Goal: Task Accomplishment & Management: Use online tool/utility

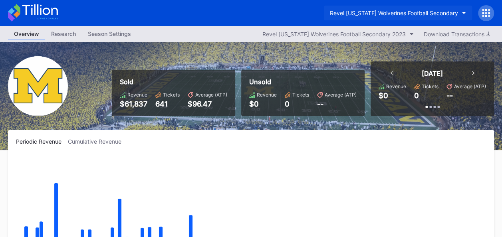
click at [463, 14] on icon "button" at bounding box center [464, 13] width 4 height 2
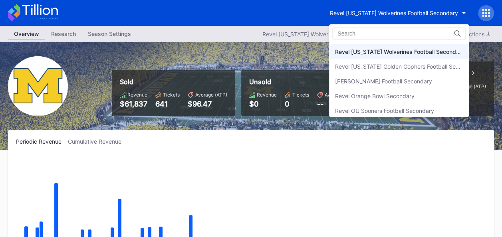
scroll to position [224, 0]
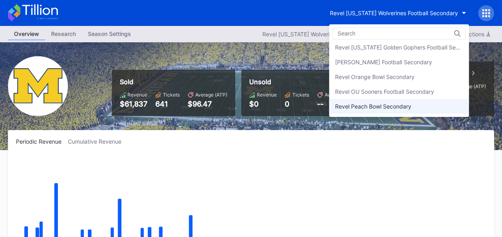
click at [417, 102] on div "Revel Peach Bowl Secondary" at bounding box center [399, 106] width 140 height 15
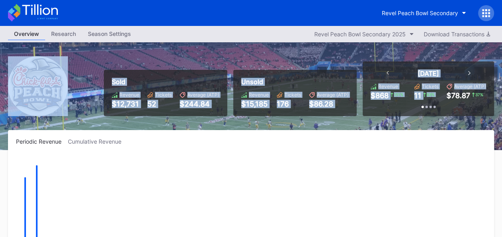
drag, startPoint x: 501, startPoint y: 41, endPoint x: 503, endPoint y: 79, distance: 38.3
click at [502, 79] on html "Revel Peach Bowl Secondary Overview Research Season Settings Revel Peach Bowl S…" at bounding box center [251, 118] width 502 height 237
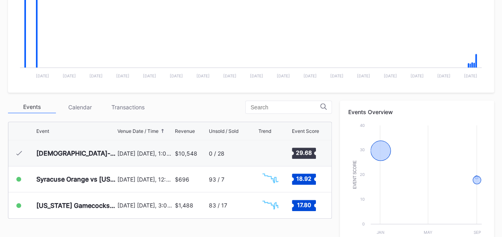
scroll to position [207, 0]
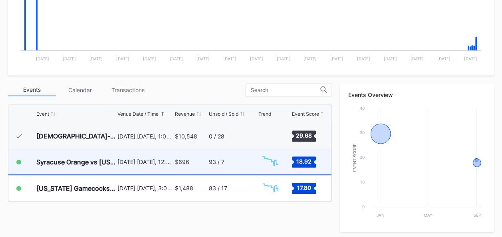
click at [180, 165] on div "$696" at bounding box center [191, 161] width 32 height 25
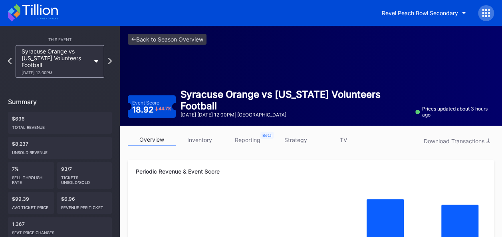
click at [298, 139] on link "strategy" at bounding box center [295, 140] width 48 height 12
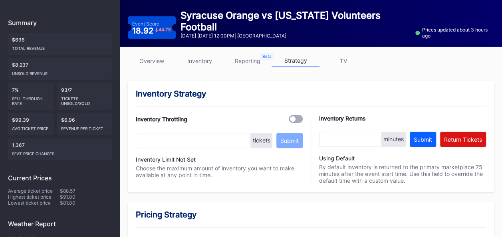
scroll to position [89, 0]
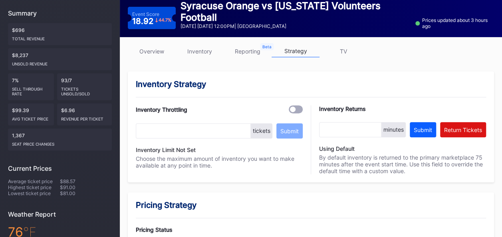
click at [297, 110] on div at bounding box center [296, 109] width 14 height 8
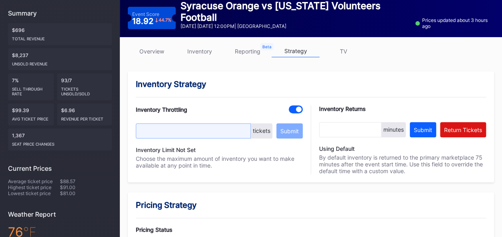
click at [188, 135] on input "text" at bounding box center [193, 130] width 115 height 15
type input "50"
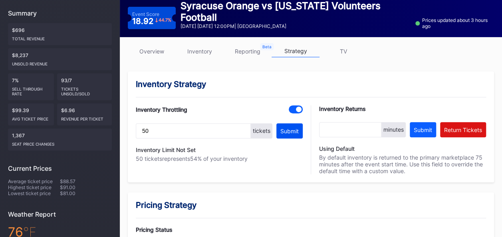
click at [293, 128] on div "Submit" at bounding box center [289, 131] width 18 height 7
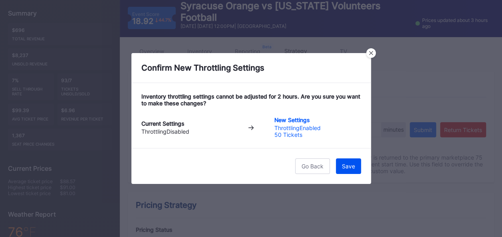
click at [345, 167] on div "Save" at bounding box center [348, 166] width 13 height 7
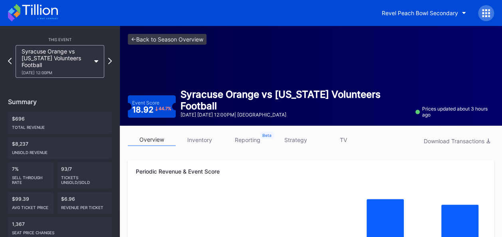
click at [306, 142] on link "strategy" at bounding box center [295, 140] width 48 height 12
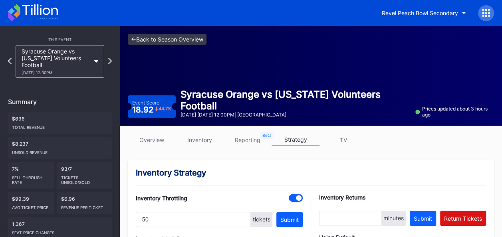
click at [145, 40] on link "<- Back to Season Overview" at bounding box center [167, 39] width 79 height 11
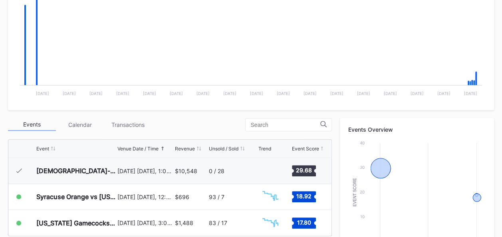
scroll to position [177, 0]
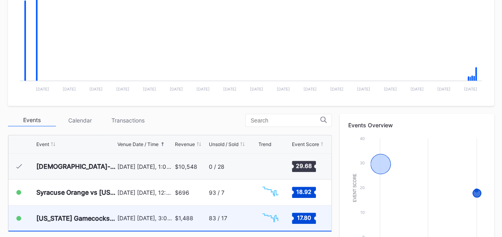
click at [195, 217] on div "$1,488" at bounding box center [191, 218] width 32 height 25
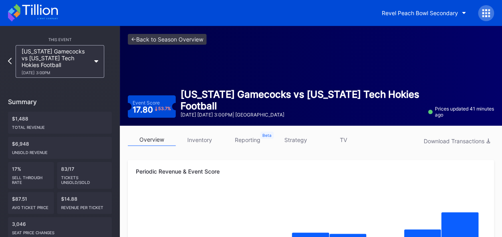
click at [297, 141] on link "strategy" at bounding box center [295, 140] width 48 height 12
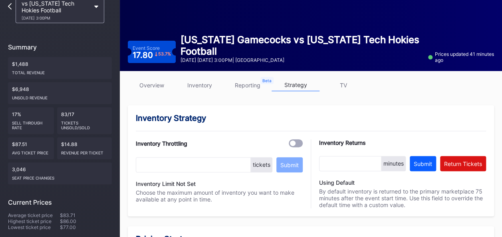
scroll to position [65, 0]
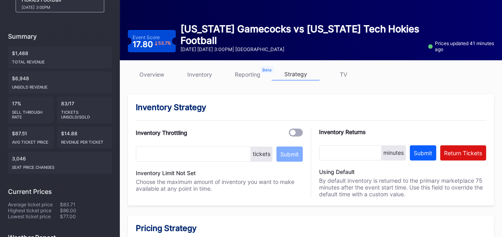
click at [295, 130] on div at bounding box center [296, 133] width 14 height 8
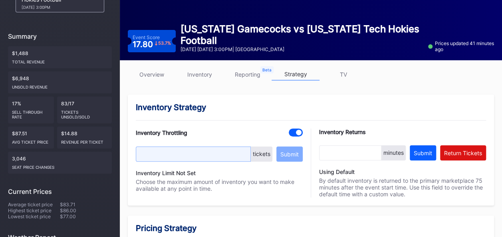
click at [221, 153] on input "text" at bounding box center [193, 153] width 115 height 15
type input "50"
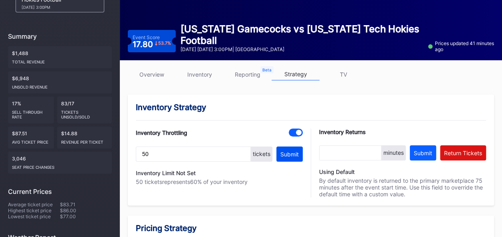
click at [295, 156] on div "Submit" at bounding box center [289, 154] width 18 height 7
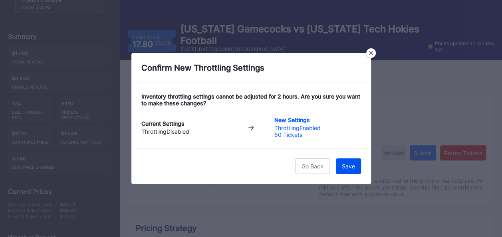
click at [350, 166] on div "Save" at bounding box center [348, 166] width 13 height 7
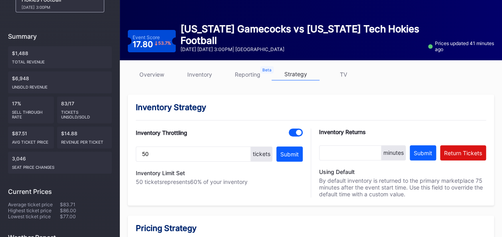
click at [206, 77] on link "inventory" at bounding box center [200, 74] width 48 height 12
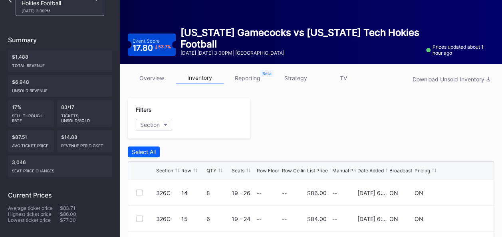
scroll to position [34, 0]
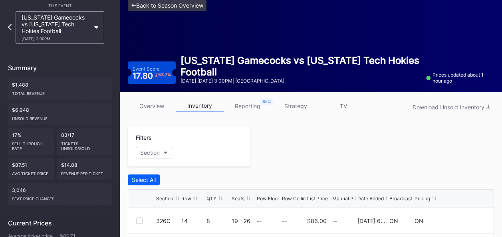
click at [166, 8] on link "<- Back to Season Overview" at bounding box center [167, 5] width 79 height 11
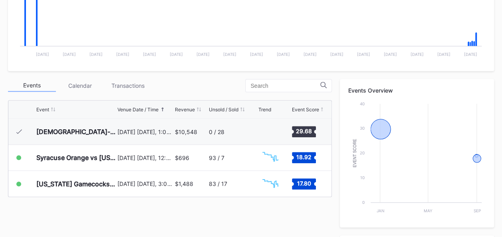
scroll to position [222, 0]
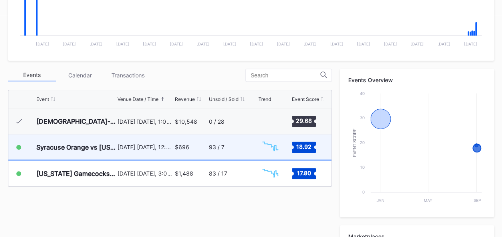
click at [188, 151] on div "$696" at bounding box center [191, 147] width 32 height 25
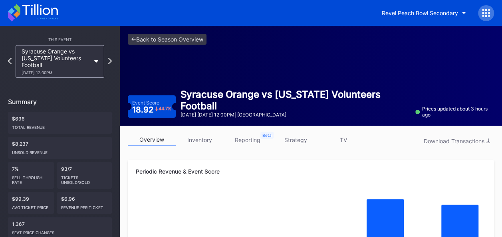
click at [203, 139] on link "inventory" at bounding box center [200, 140] width 48 height 12
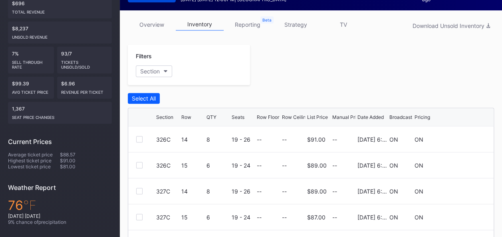
scroll to position [14, 0]
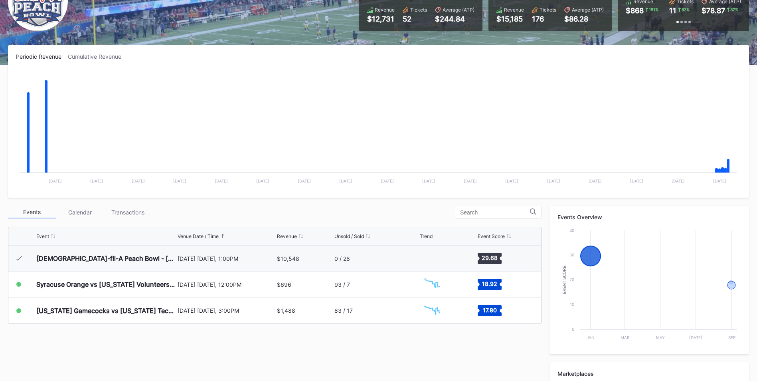
scroll to position [87, 0]
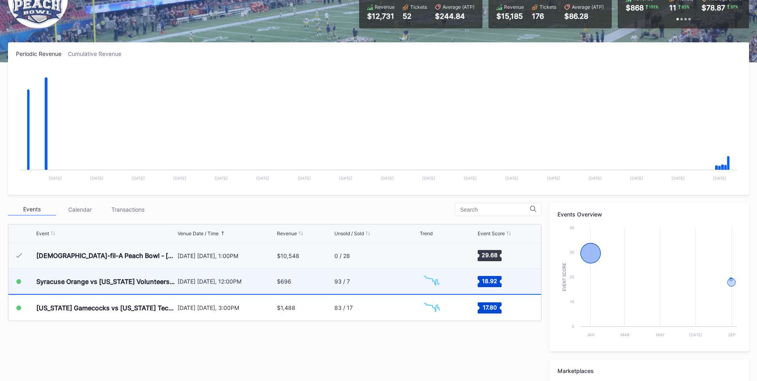
click at [247, 237] on div "[DATE] [DATE], 12:00PM" at bounding box center [226, 281] width 97 height 7
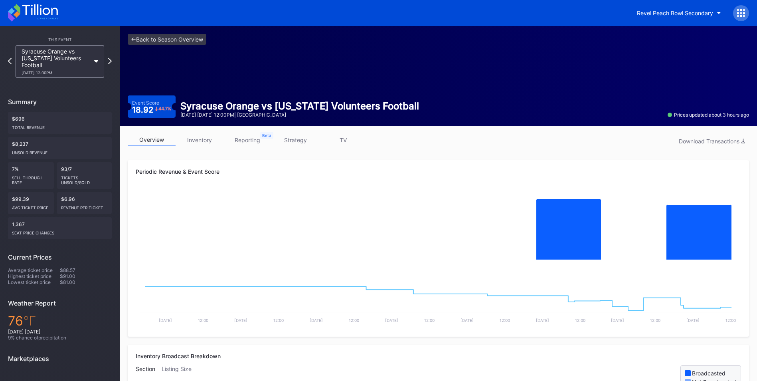
click at [203, 141] on link "inventory" at bounding box center [200, 140] width 48 height 12
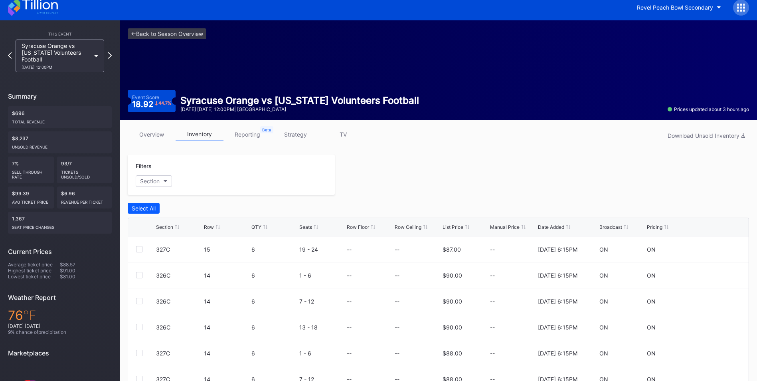
scroll to position [71, 0]
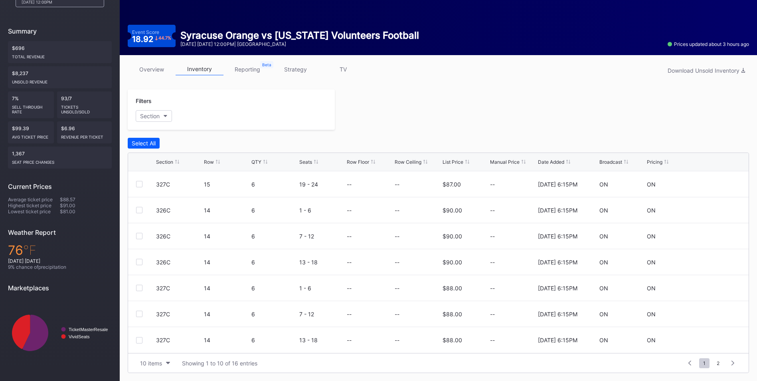
click at [147, 67] on link "overview" at bounding box center [152, 69] width 48 height 12
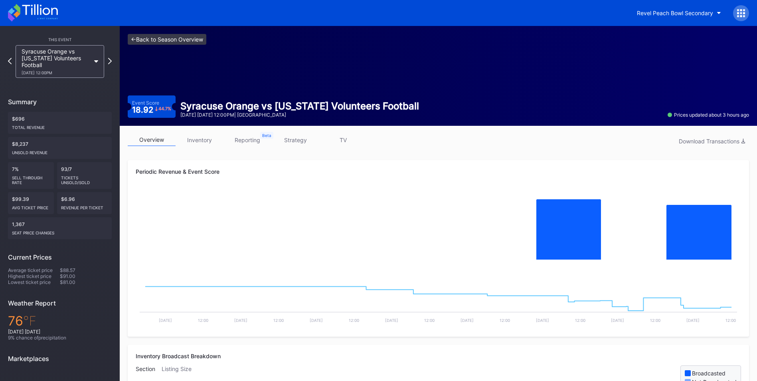
click at [135, 35] on link "<- Back to Season Overview" at bounding box center [167, 39] width 79 height 11
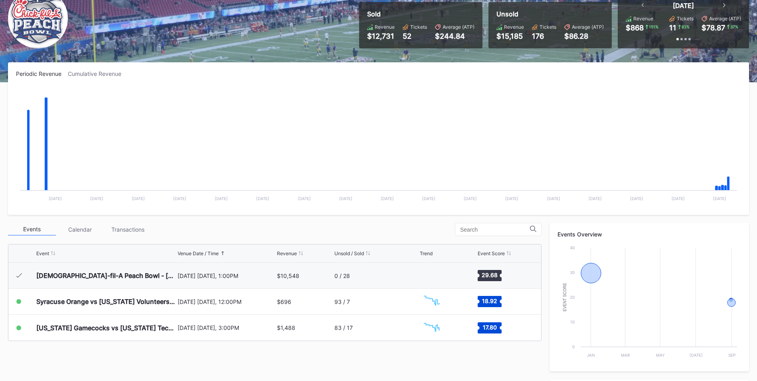
scroll to position [69, 0]
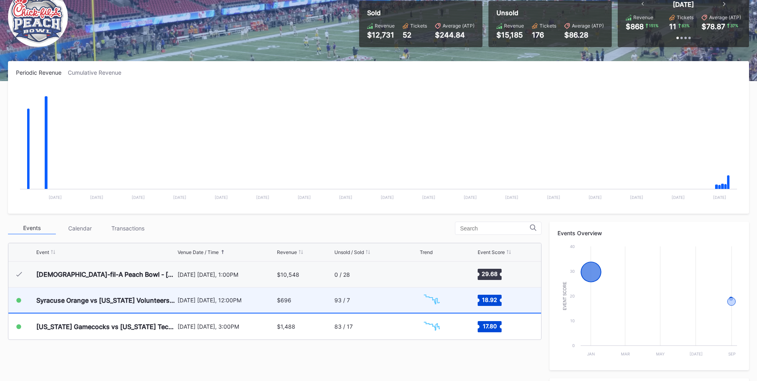
click at [338, 237] on div "93 / 7" at bounding box center [342, 300] width 16 height 7
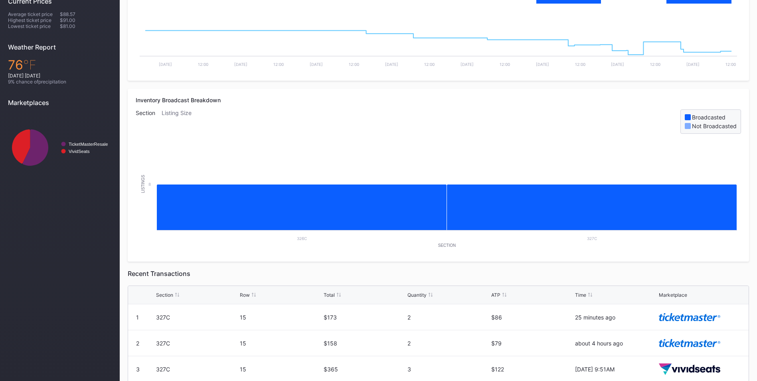
scroll to position [285, 0]
